Goal: Task Accomplishment & Management: Use online tool/utility

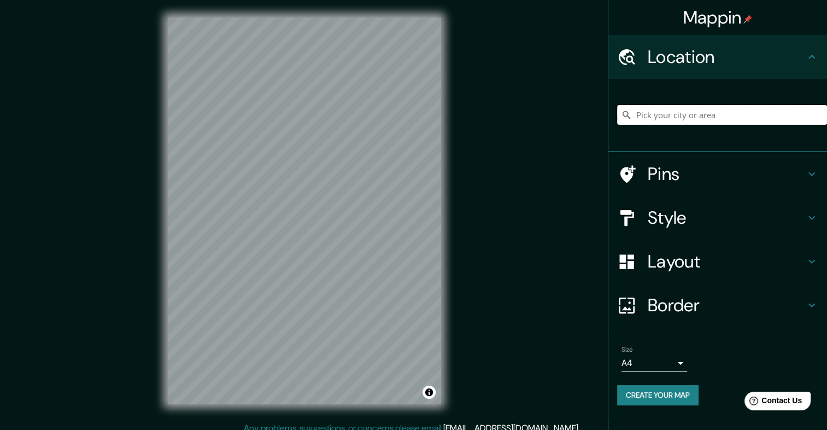
click at [647, 121] on input "Pick your city or area" at bounding box center [722, 115] width 210 height 20
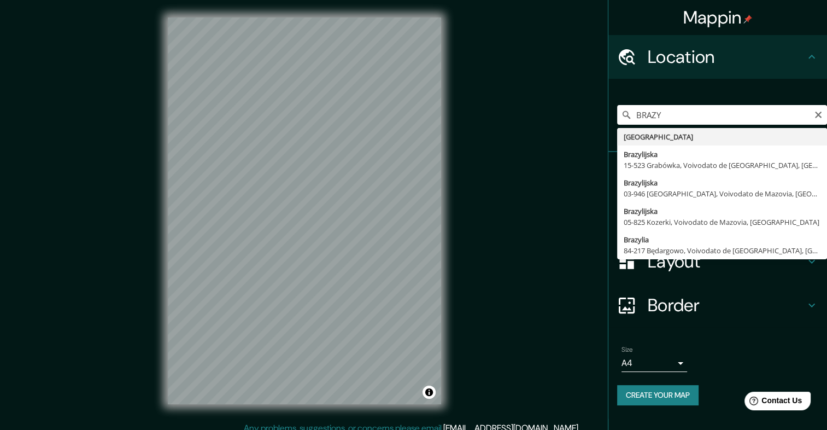
type input "[GEOGRAPHIC_DATA]"
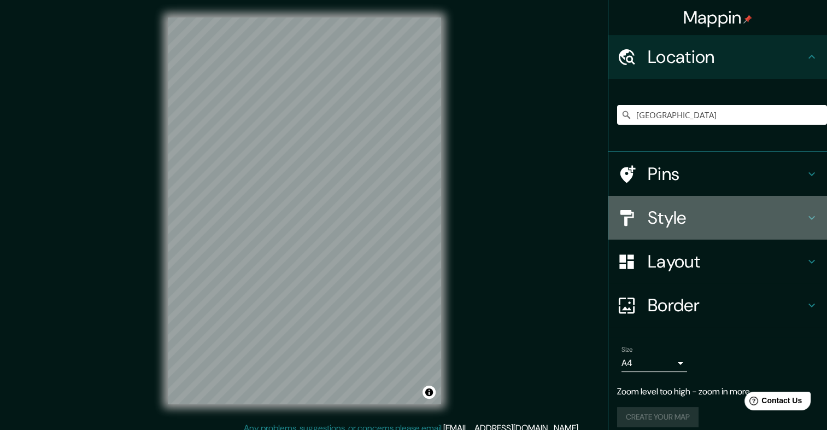
click at [648, 217] on h4 "Style" at bounding box center [726, 218] width 157 height 22
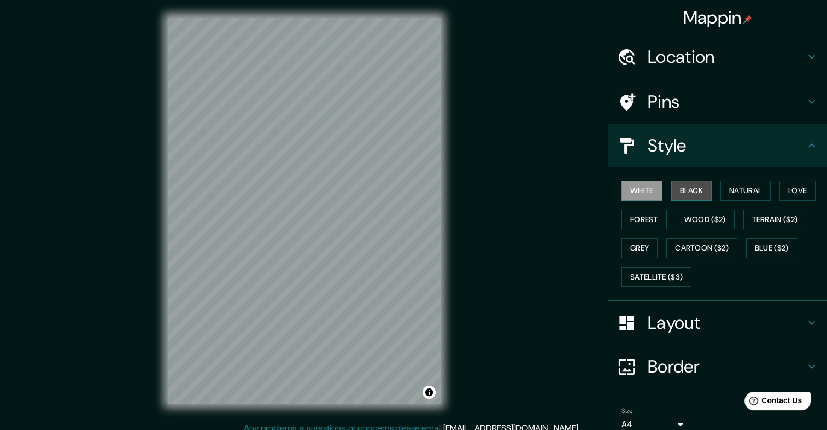
click at [686, 190] on button "Black" at bounding box center [691, 190] width 41 height 20
click at [743, 187] on button "Natural" at bounding box center [745, 190] width 50 height 20
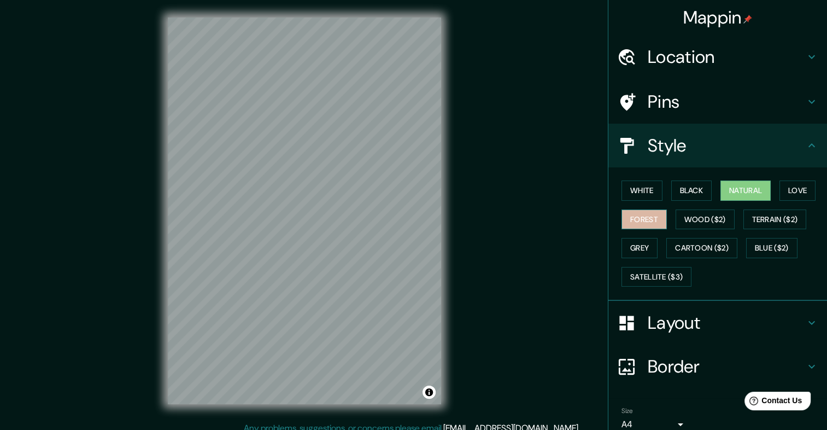
click at [632, 224] on button "Forest" at bounding box center [644, 219] width 45 height 20
click at [632, 244] on button "Grey" at bounding box center [640, 248] width 36 height 20
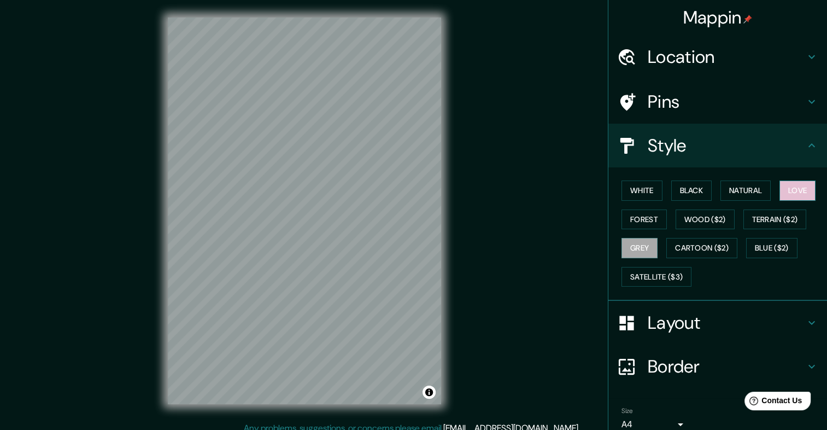
click at [790, 190] on button "Love" at bounding box center [798, 190] width 36 height 20
click at [743, 191] on button "Natural" at bounding box center [745, 190] width 50 height 20
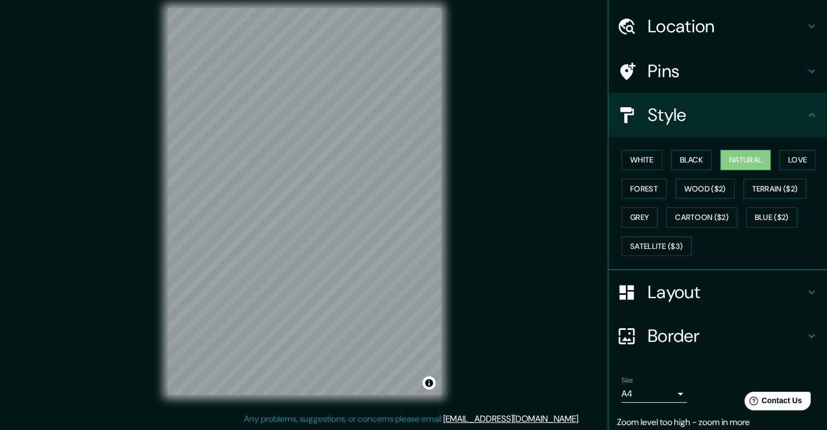
scroll to position [70, 0]
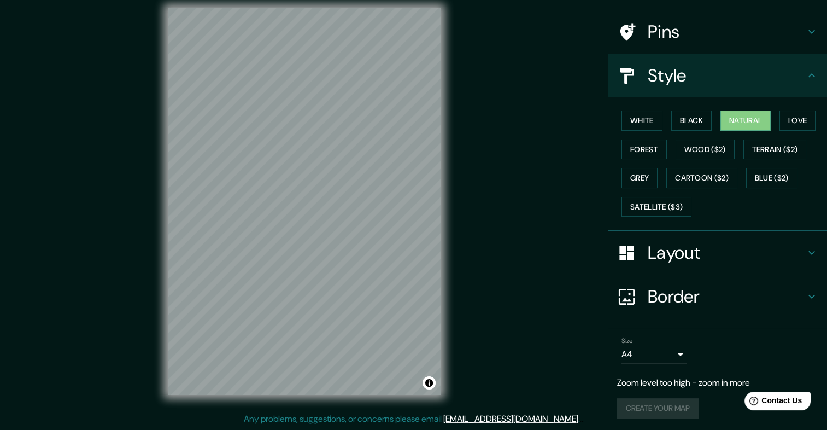
click at [656, 398] on div "Create your map" at bounding box center [717, 408] width 201 height 20
click at [660, 401] on div "Create your map" at bounding box center [717, 408] width 201 height 20
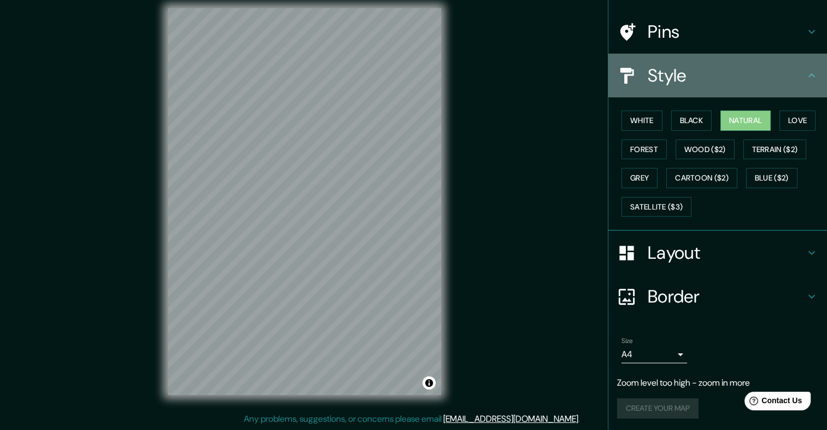
click at [792, 73] on h4 "Style" at bounding box center [726, 76] width 157 height 22
click at [805, 72] on icon at bounding box center [811, 75] width 13 height 13
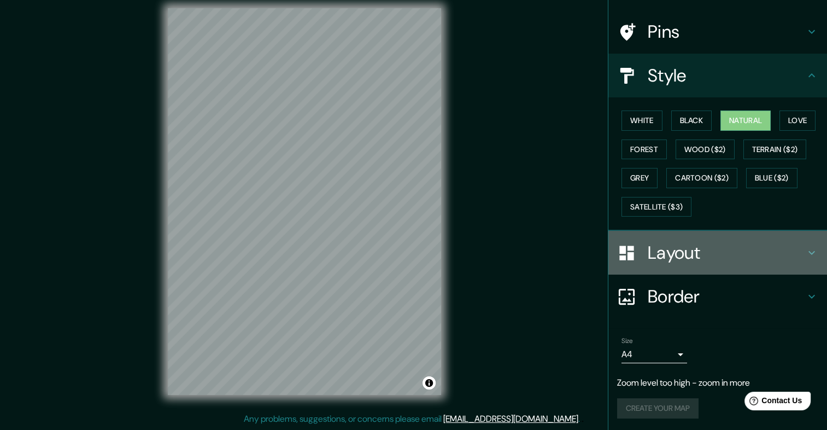
click at [805, 251] on icon at bounding box center [811, 252] width 13 height 13
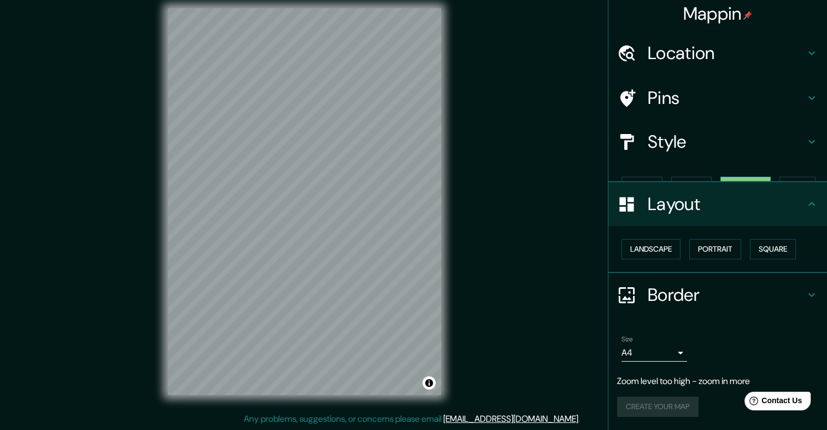
scroll to position [0, 0]
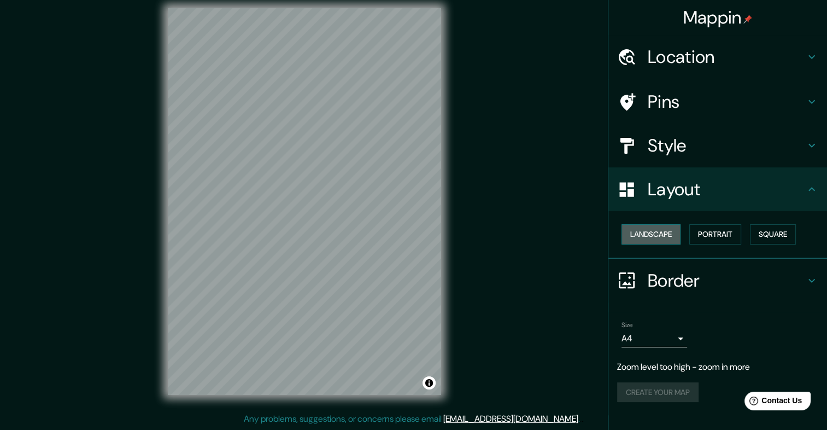
click at [665, 233] on button "Landscape" at bounding box center [651, 234] width 59 height 20
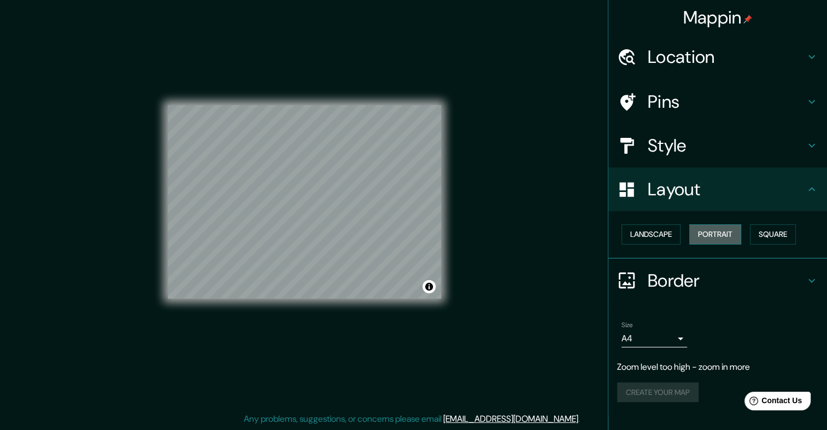
click at [711, 233] on button "Portrait" at bounding box center [715, 234] width 52 height 20
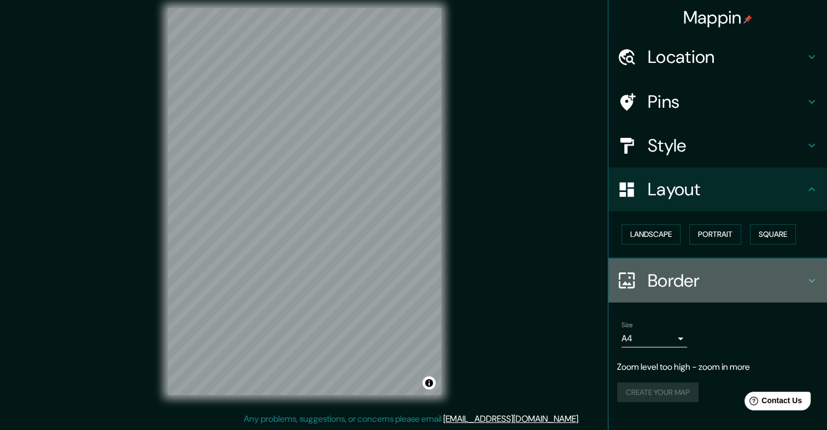
click at [776, 285] on h4 "Border" at bounding box center [726, 281] width 157 height 22
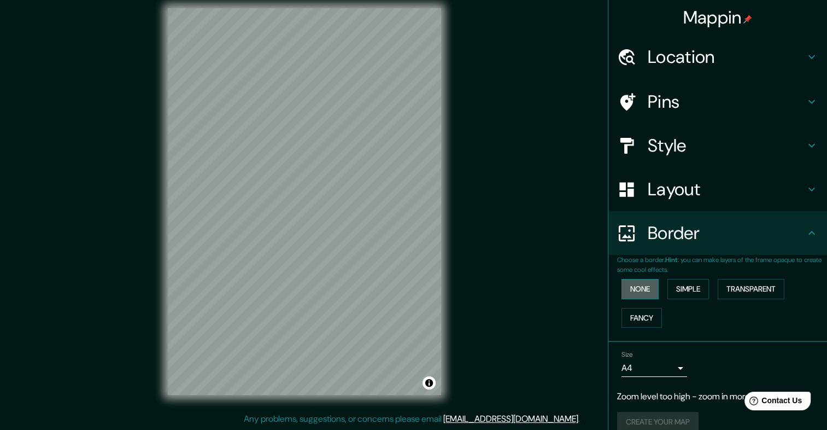
click at [642, 287] on button "None" at bounding box center [640, 289] width 37 height 20
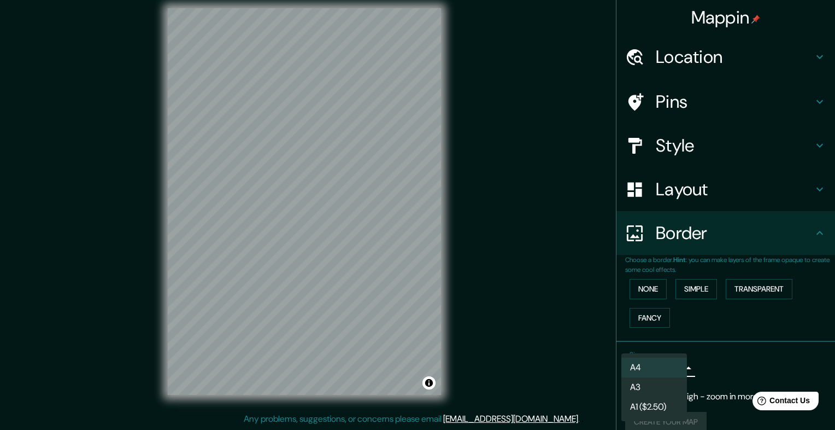
click at [676, 366] on body "Mappin Location [GEOGRAPHIC_DATA] Pins Style Layout Border Choose a border. Hin…" at bounding box center [417, 206] width 835 height 430
click at [660, 384] on li "A3" at bounding box center [655, 387] width 66 height 20
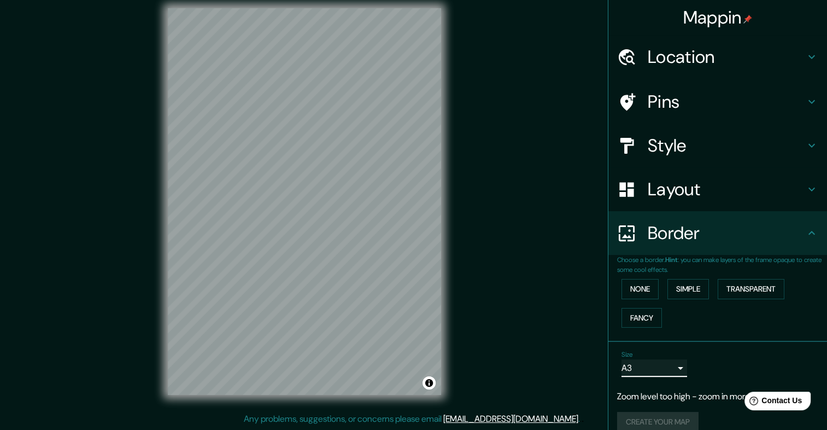
scroll to position [14, 0]
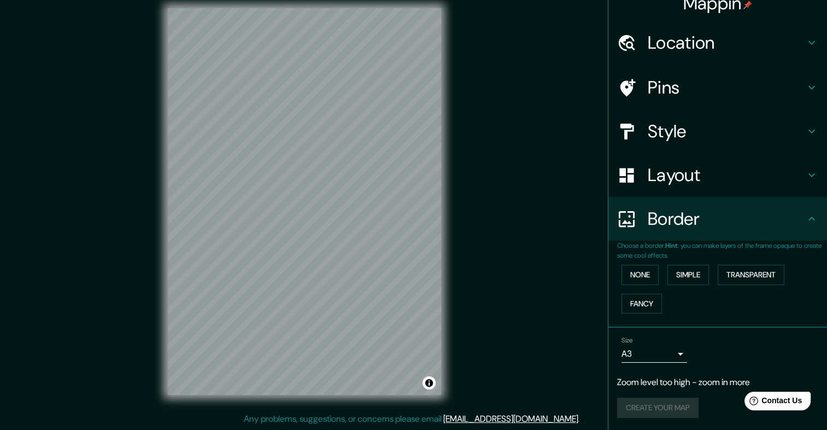
click at [669, 383] on p "Zoom level too high - zoom in more" at bounding box center [717, 382] width 201 height 13
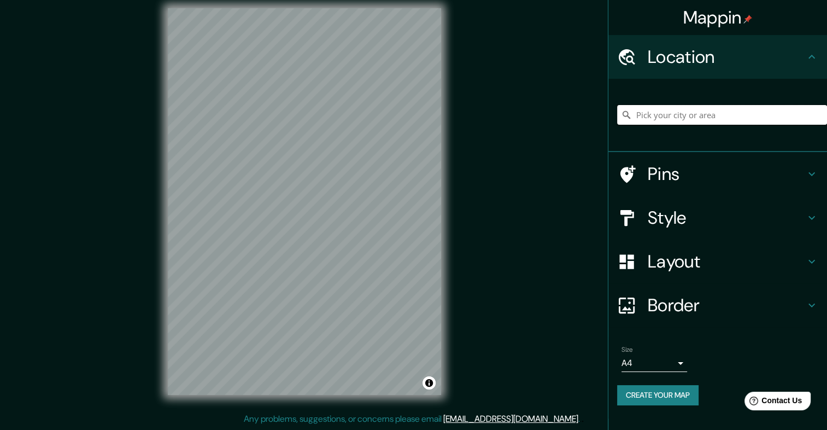
click at [676, 118] on input "Pick your city or area" at bounding box center [722, 115] width 210 height 20
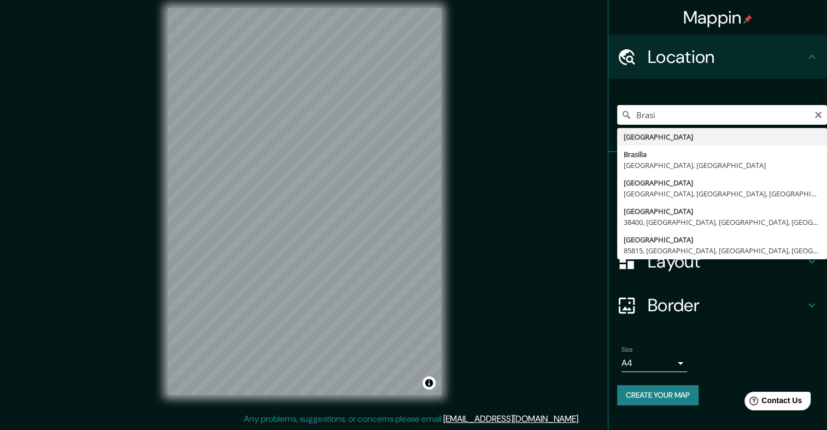
type input "[GEOGRAPHIC_DATA]"
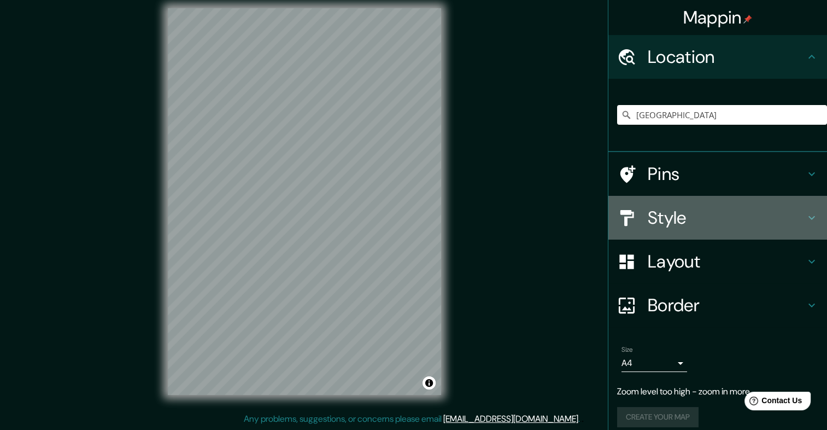
click at [665, 217] on h4 "Style" at bounding box center [726, 218] width 157 height 22
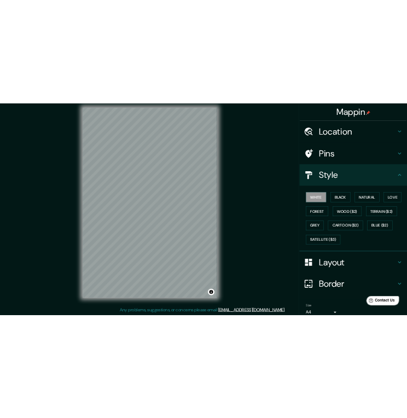
scroll to position [70, 0]
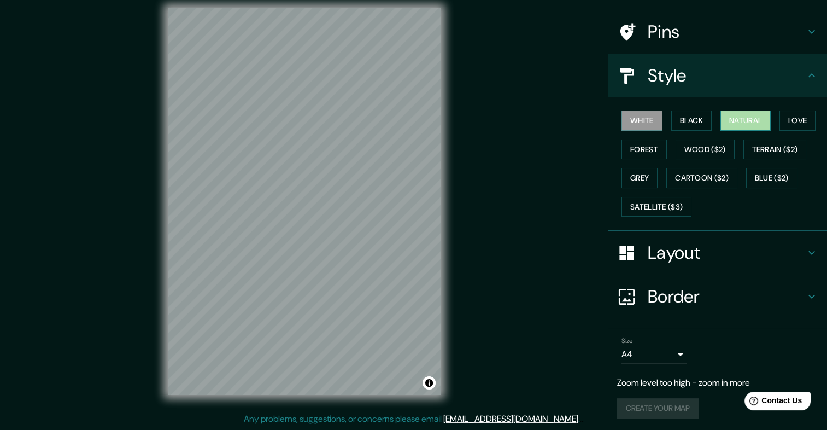
click at [743, 112] on button "Natural" at bounding box center [745, 120] width 50 height 20
click at [365, 156] on div at bounding box center [364, 154] width 9 height 9
click at [600, 294] on div "Mappin Location Brasil Pins Style White Black Natural Love Forest Wood ($2) Ter…" at bounding box center [413, 210] width 827 height 439
